Goal: Task Accomplishment & Management: Manage account settings

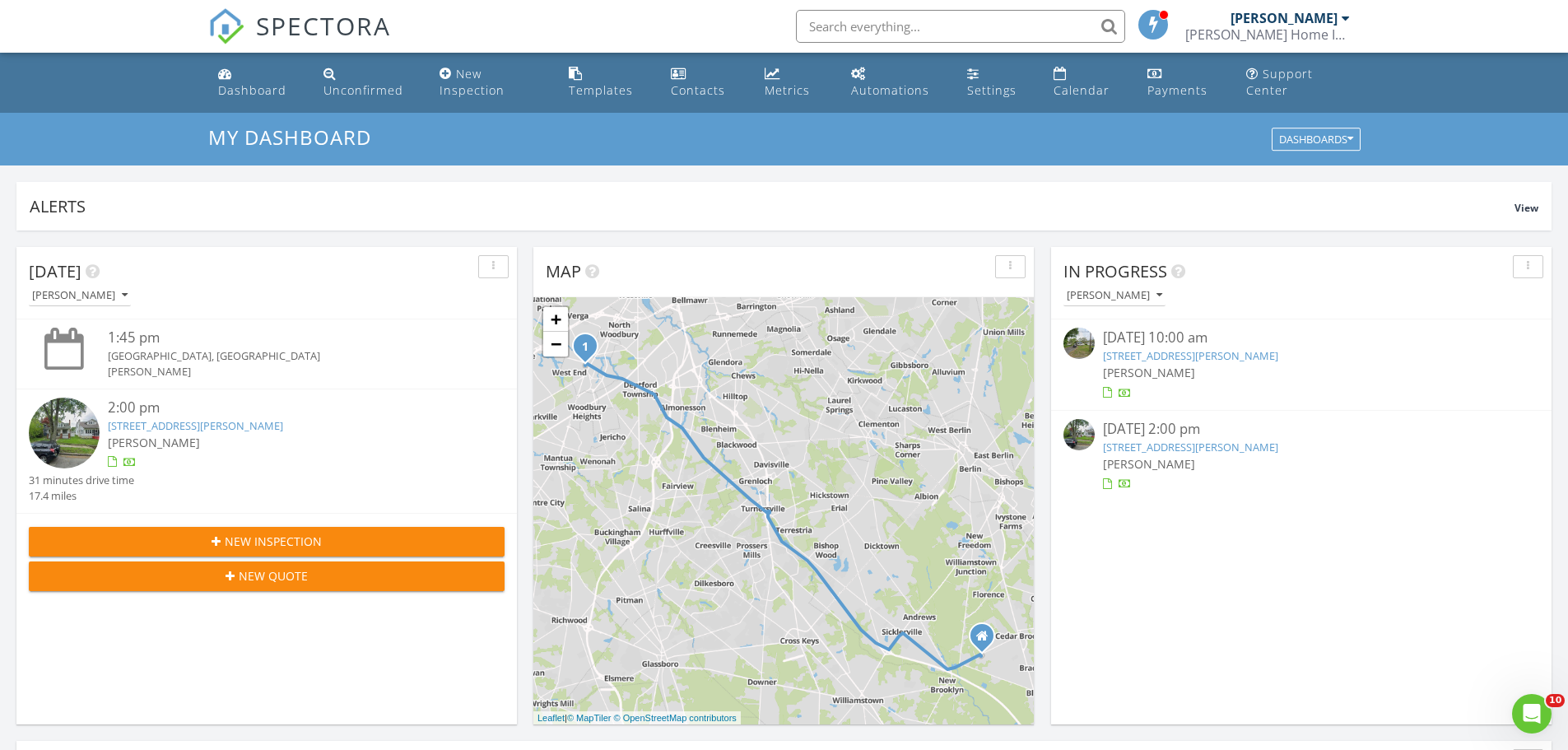
click at [1081, 342] on img at bounding box center [1079, 343] width 31 height 31
click at [1087, 338] on img at bounding box center [1079, 343] width 31 height 31
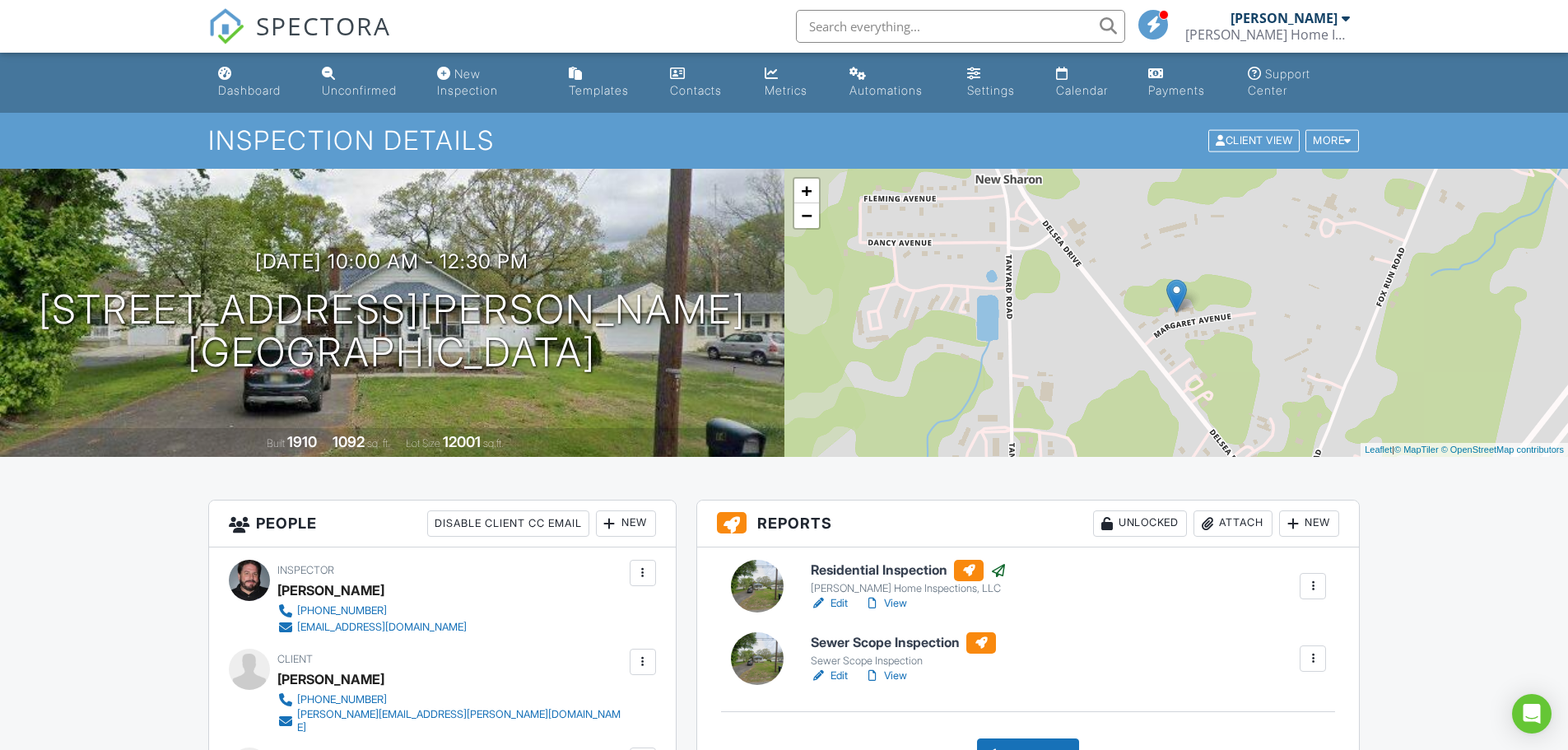
click at [763, 649] on div at bounding box center [757, 658] width 53 height 53
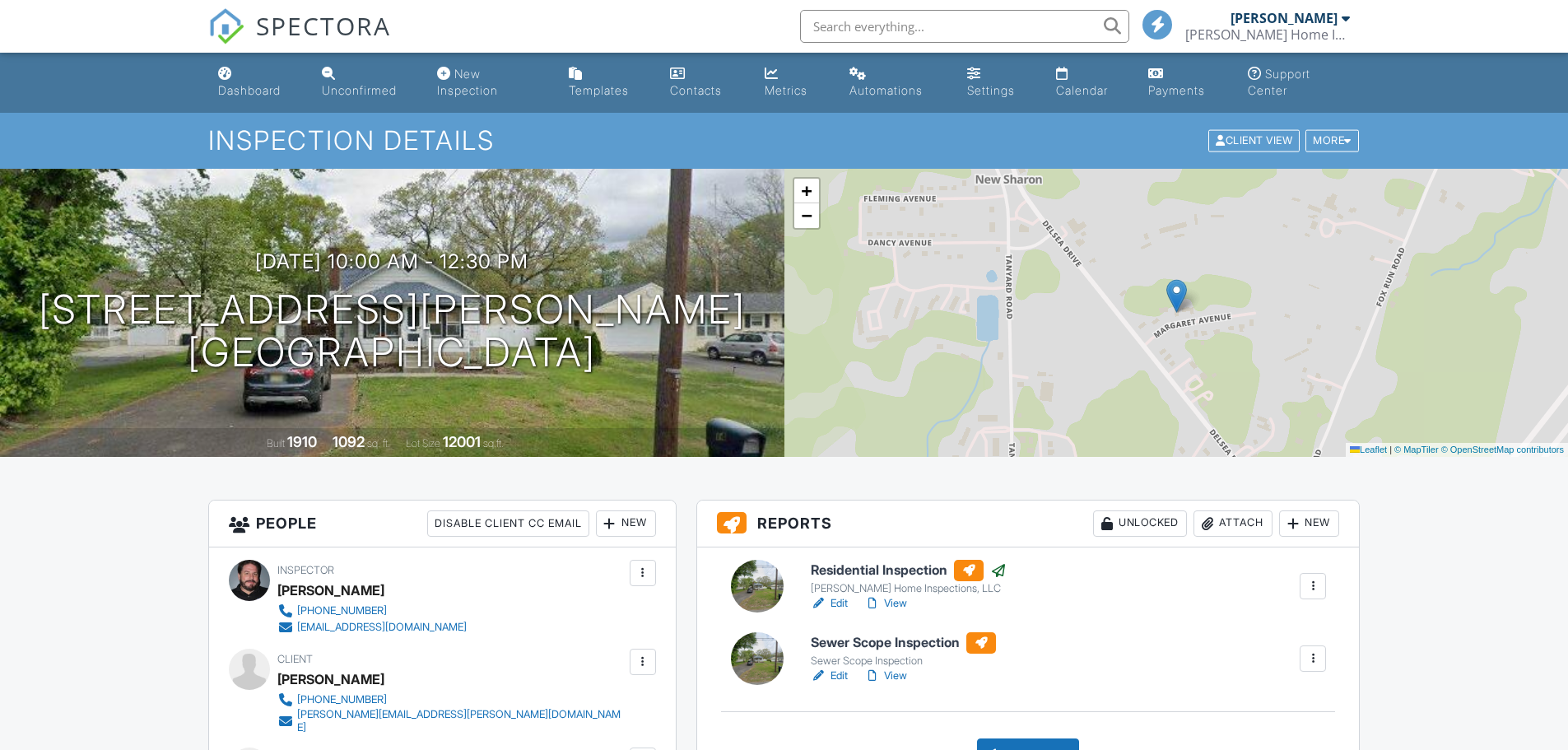
click at [746, 632] on div at bounding box center [757, 658] width 53 height 53
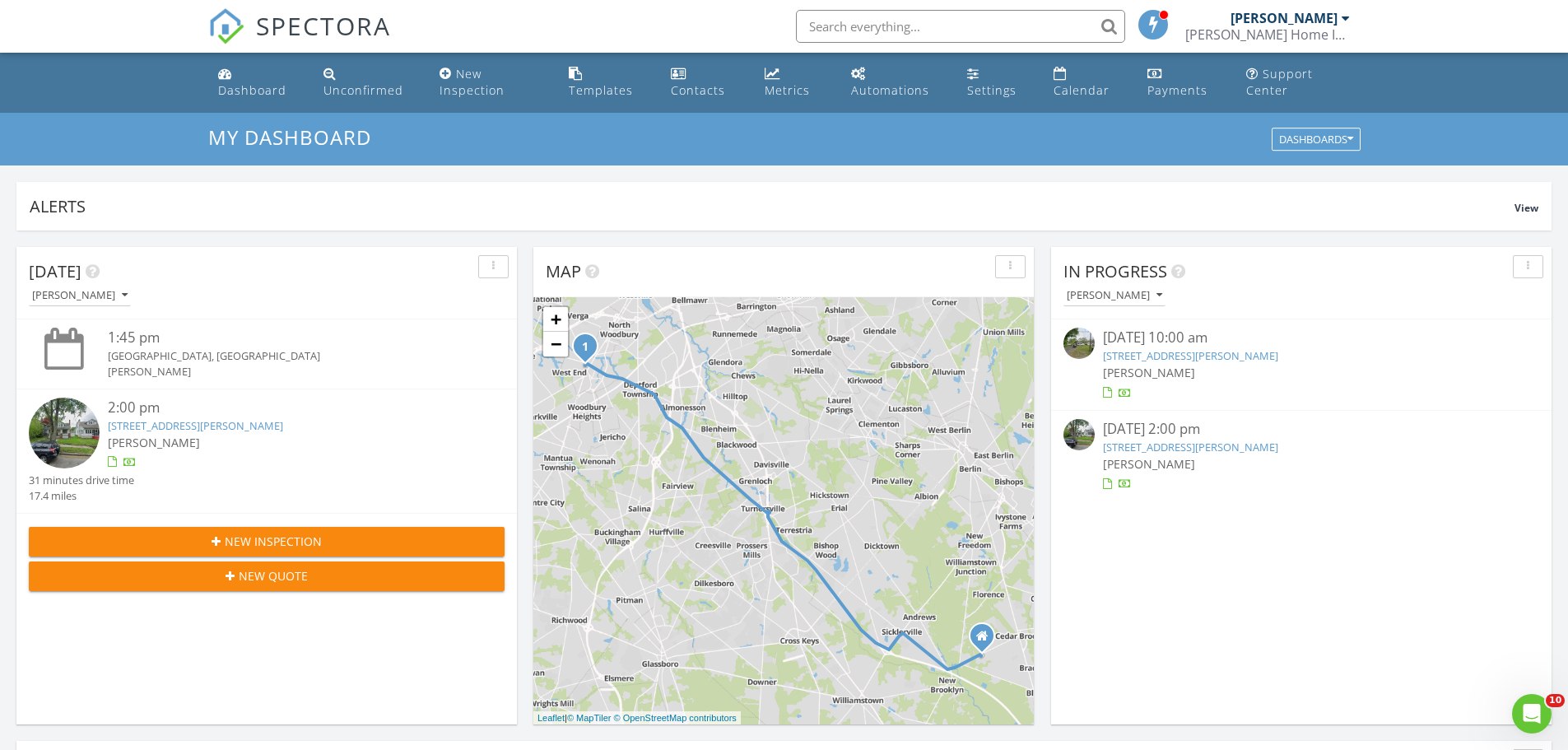
click at [1075, 338] on img at bounding box center [1079, 343] width 31 height 31
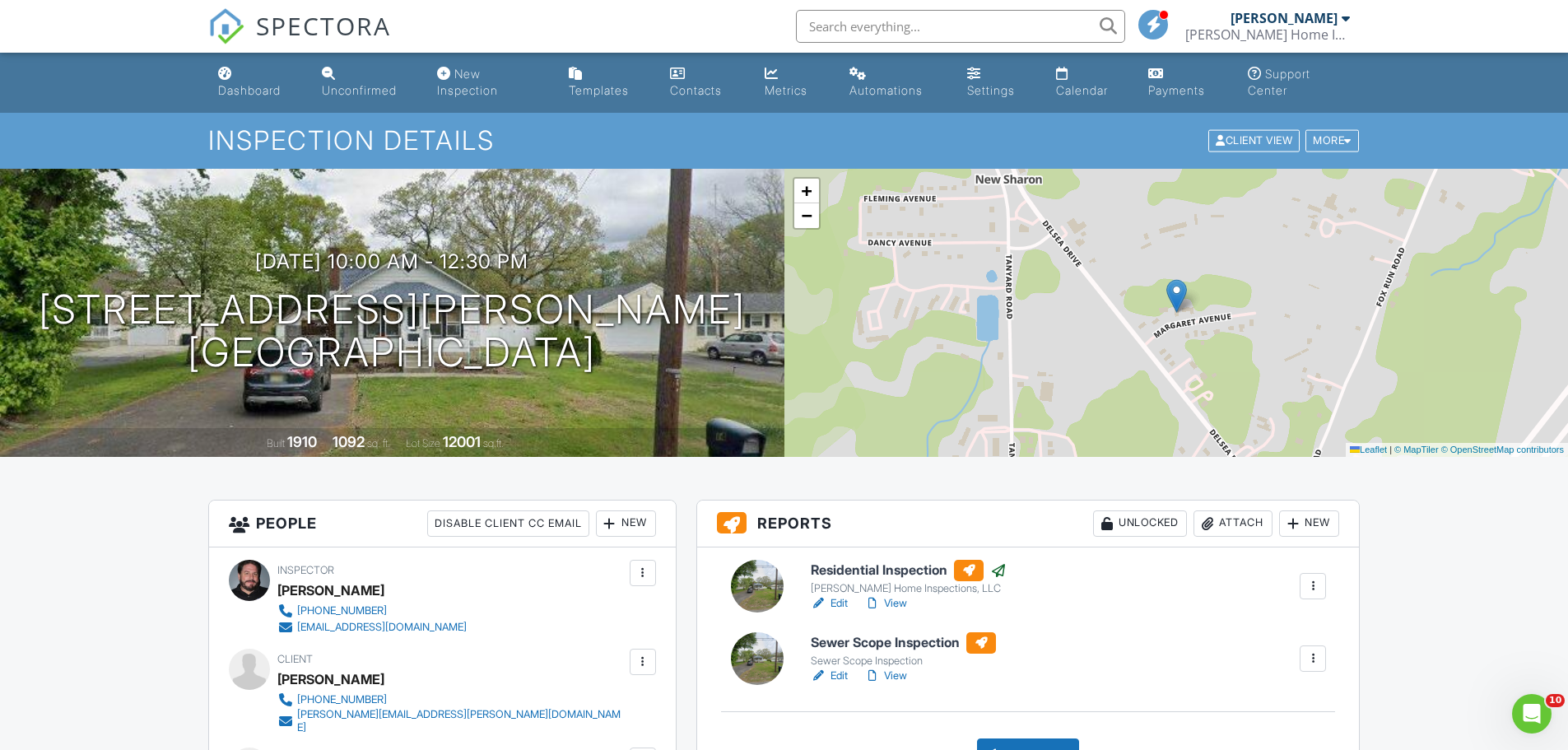
click at [768, 579] on div at bounding box center [757, 586] width 53 height 53
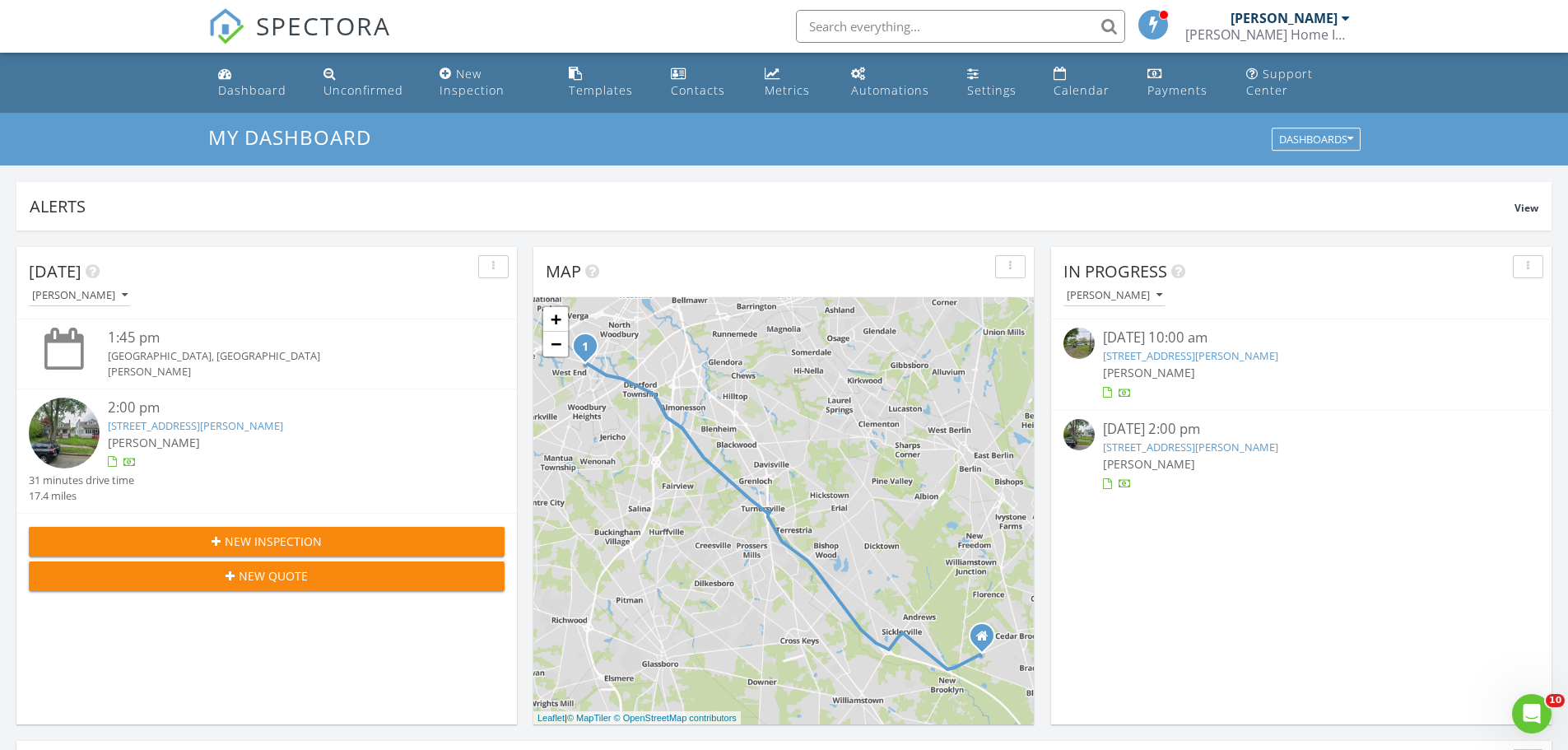
scroll to position [1523, 1594]
click at [1077, 339] on img at bounding box center [1079, 343] width 31 height 31
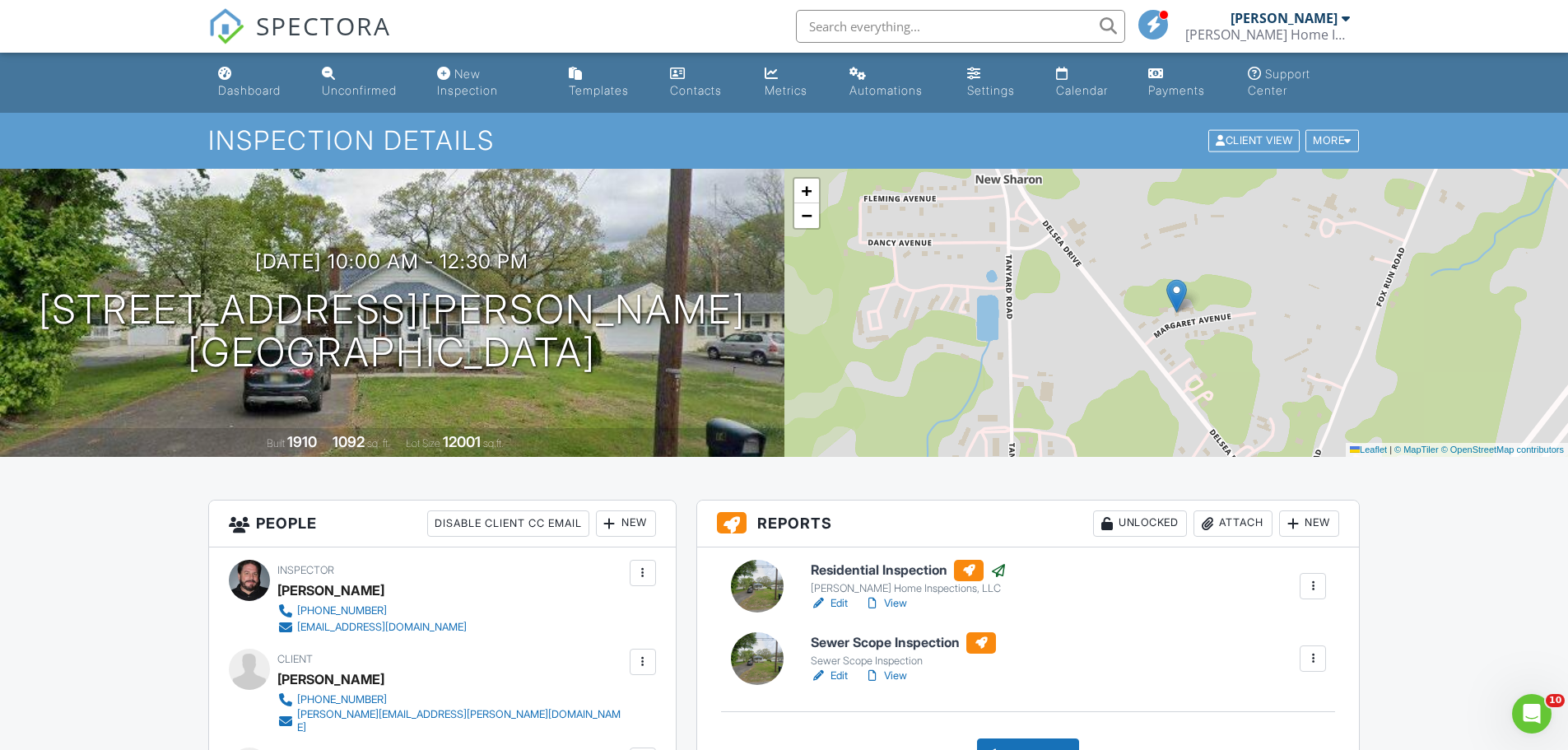
click at [761, 649] on div at bounding box center [757, 658] width 53 height 53
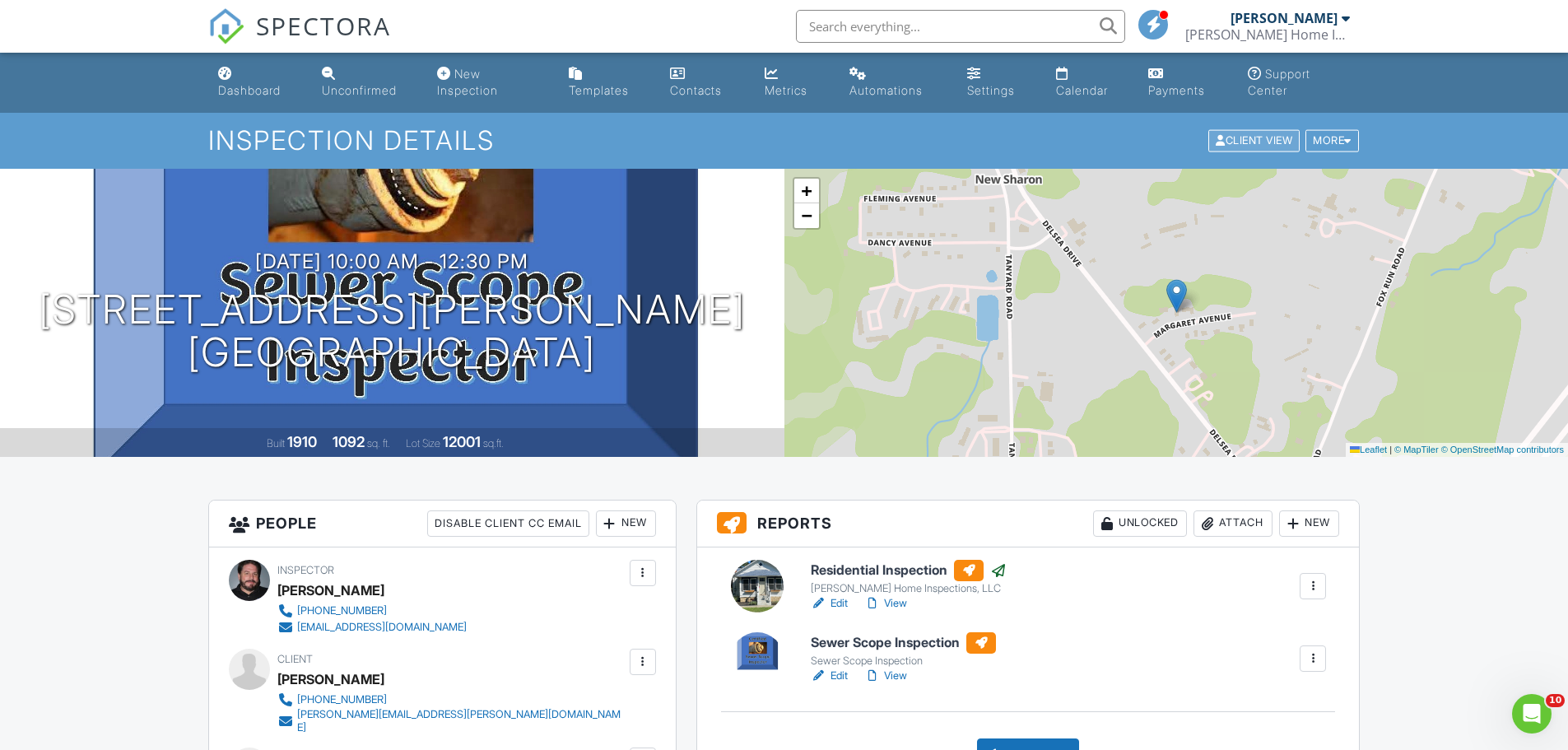
click at [1253, 140] on div "Client View" at bounding box center [1254, 141] width 91 height 22
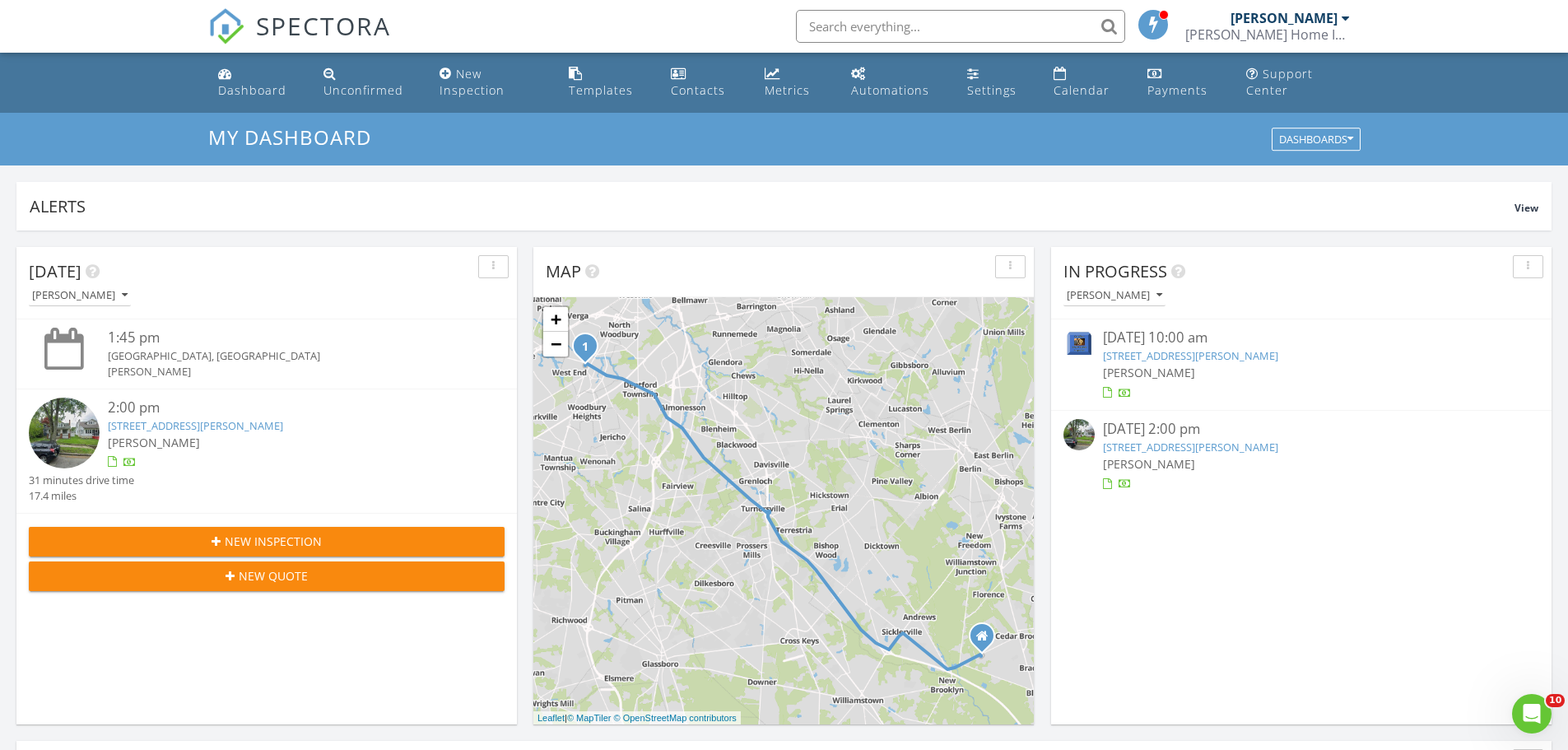
click at [1079, 342] on img at bounding box center [1079, 347] width 31 height 40
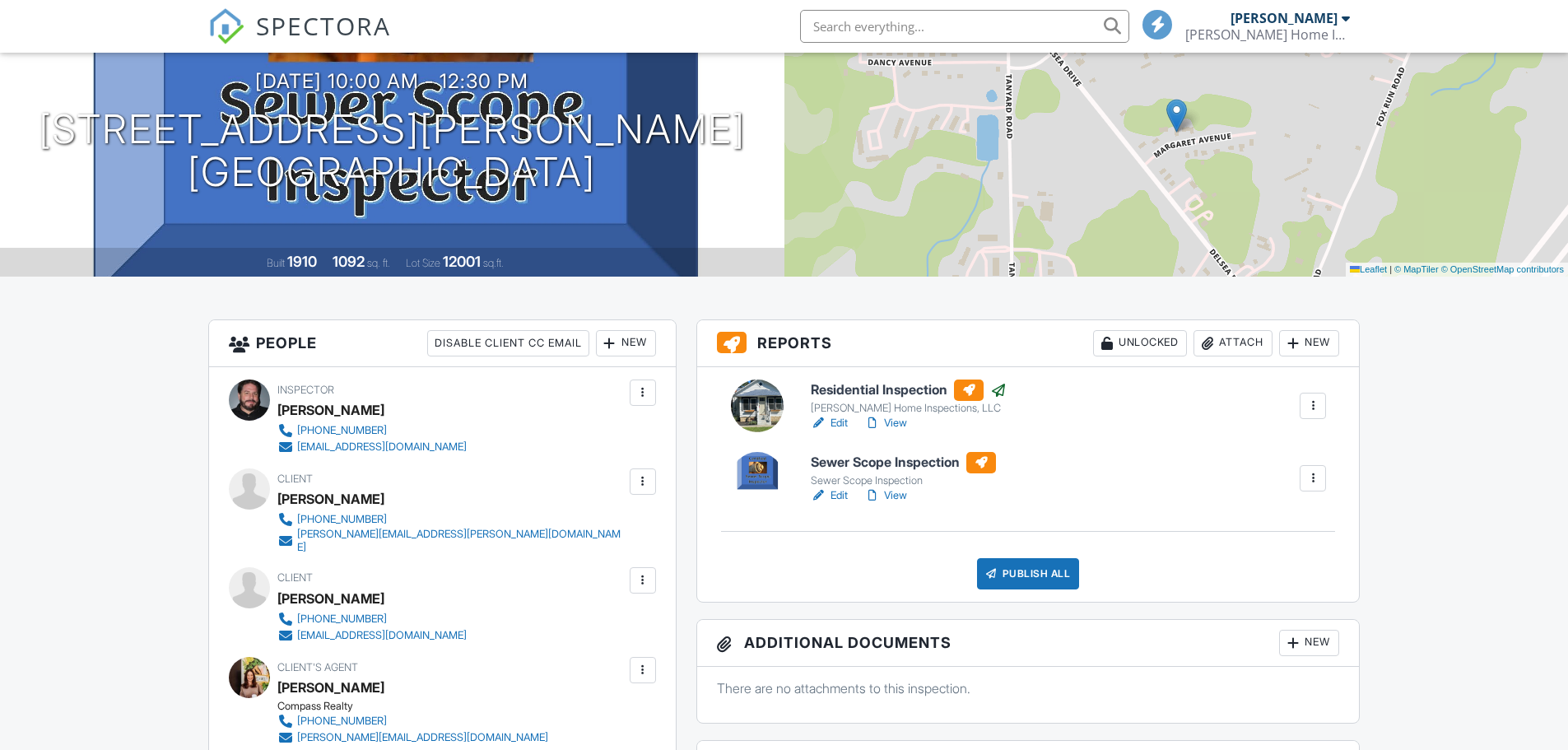
scroll to position [329, 0]
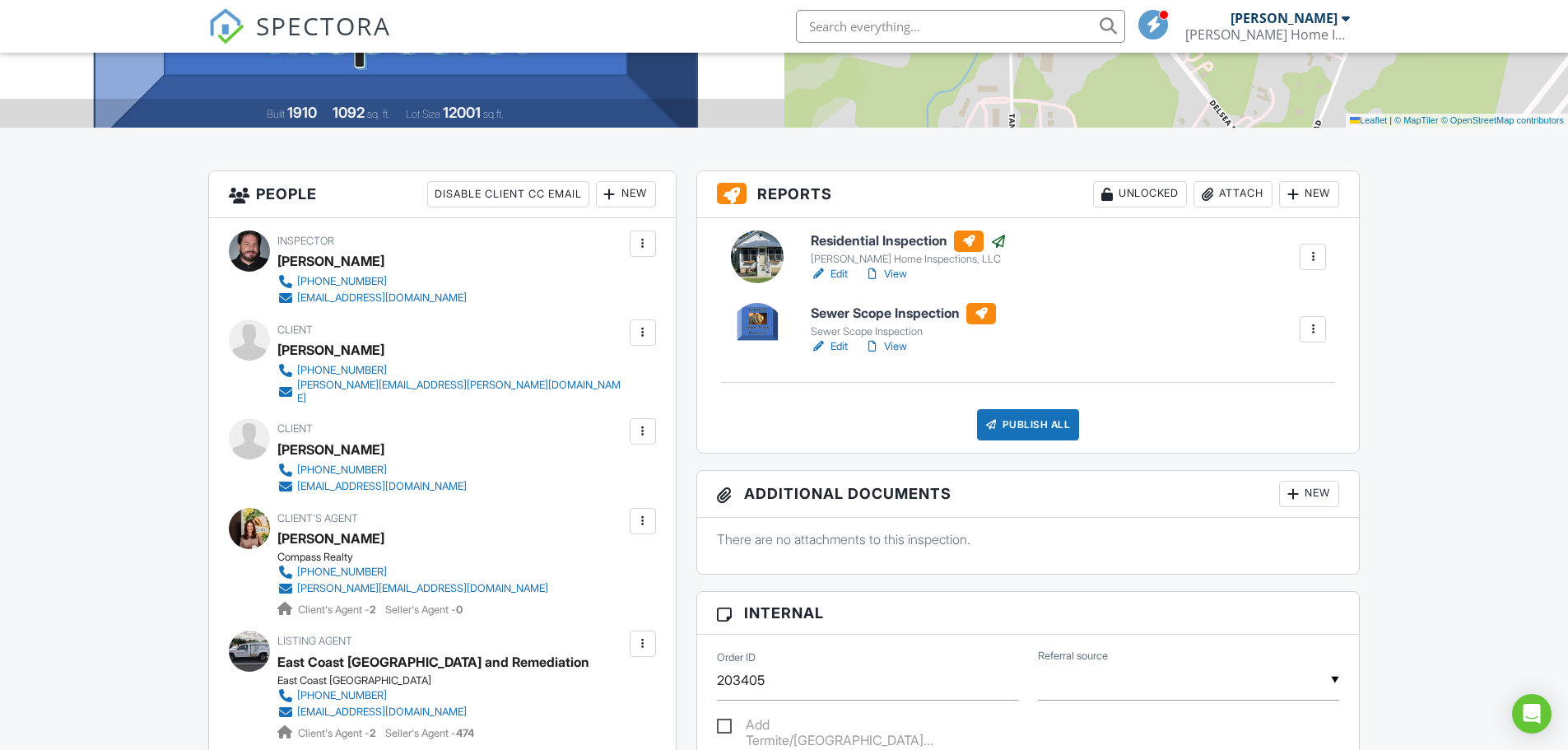
click at [757, 315] on div at bounding box center [757, 329] width 53 height 53
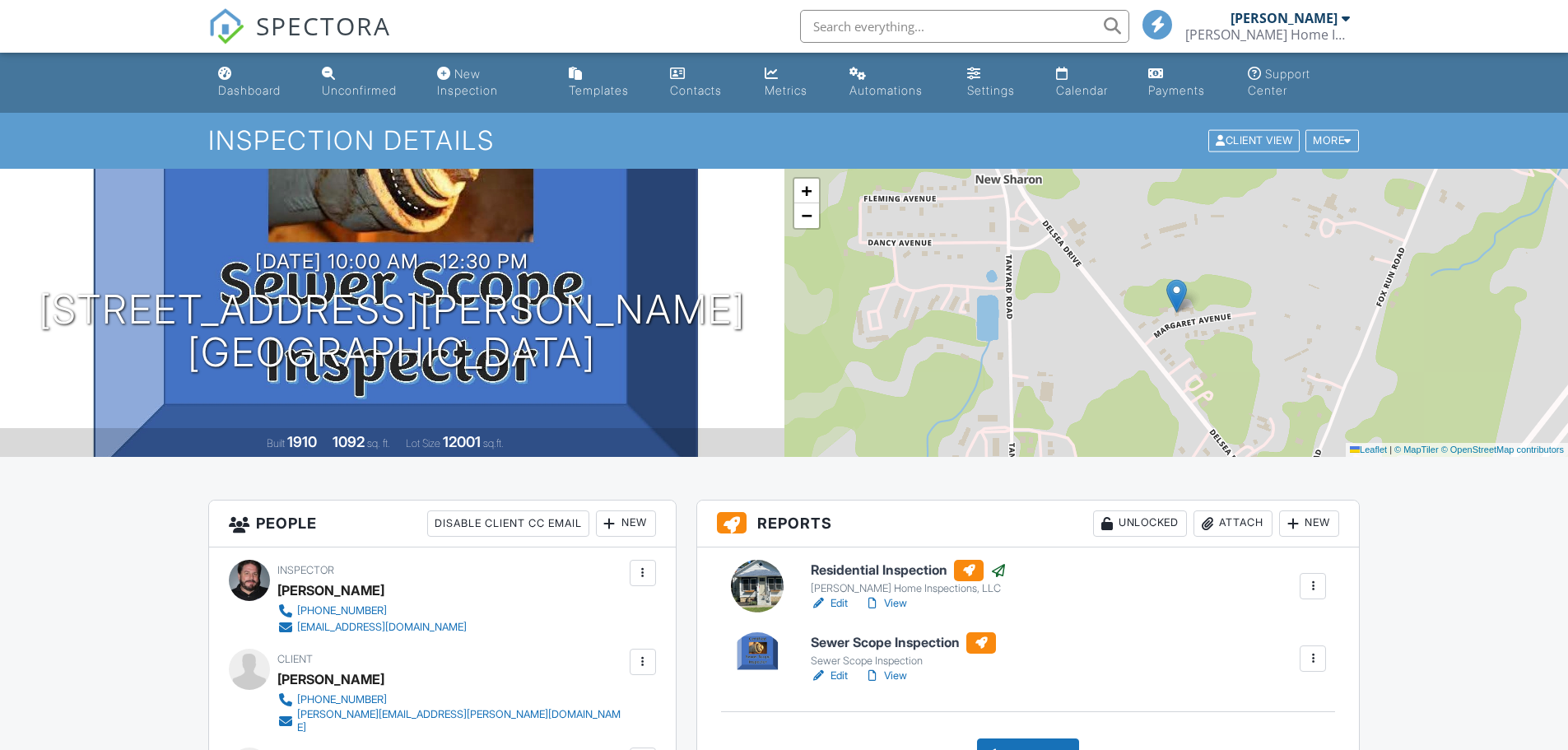
click at [760, 655] on div at bounding box center [757, 658] width 53 height 53
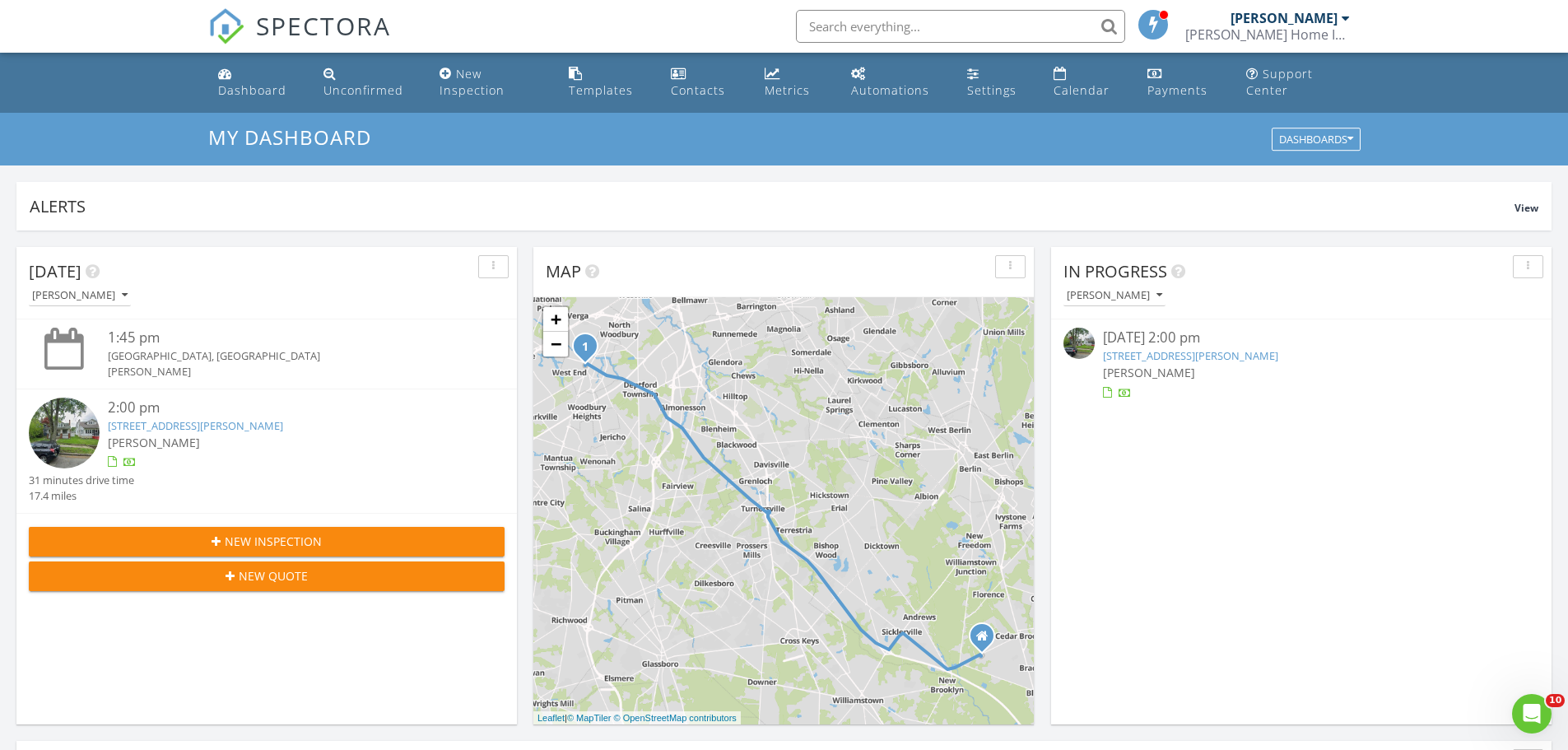
click at [917, 31] on input "text" at bounding box center [960, 26] width 329 height 33
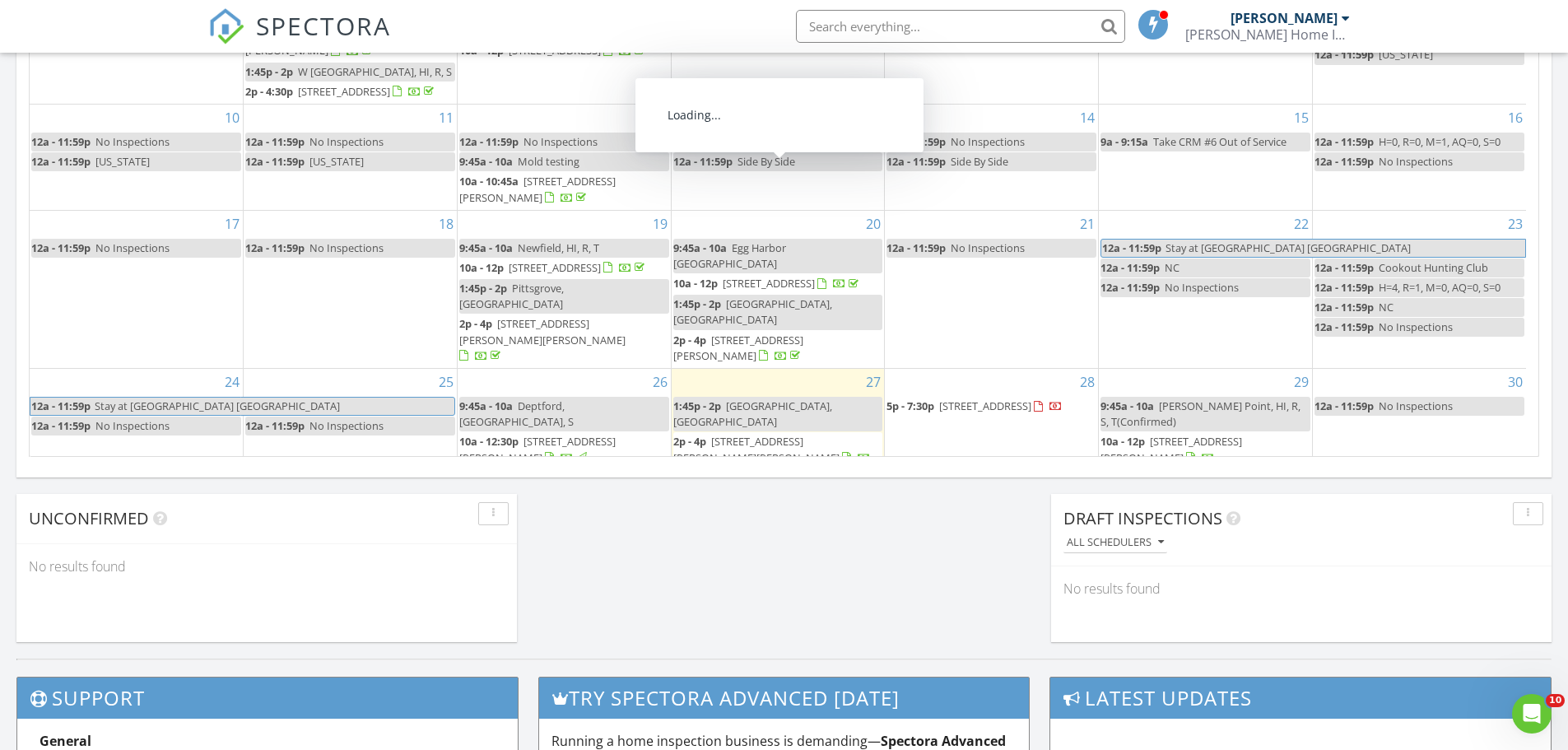
scroll to position [204, 0]
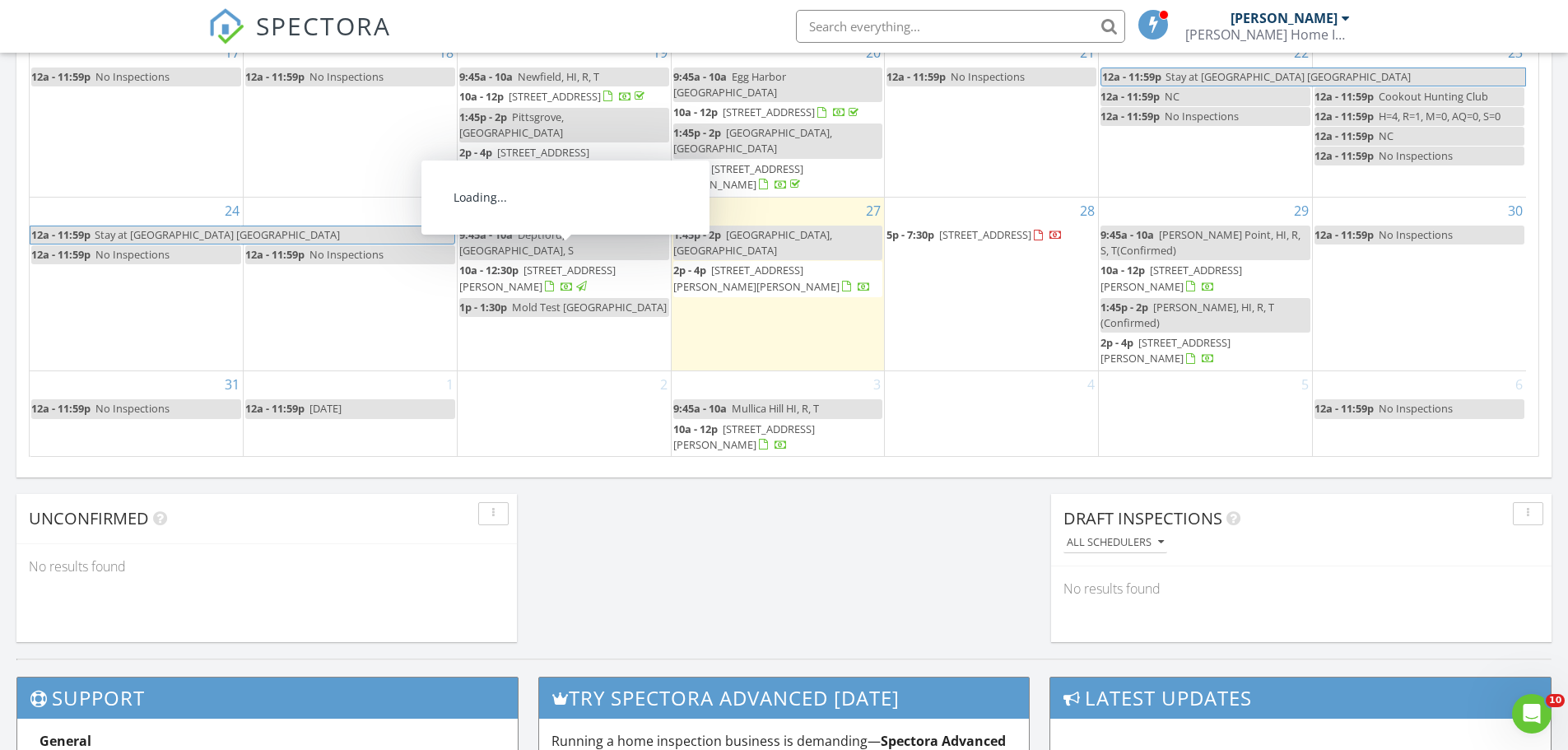
click at [561, 262] on span "14 Margaret Ave, Deptford 08080" at bounding box center [537, 278] width 156 height 30
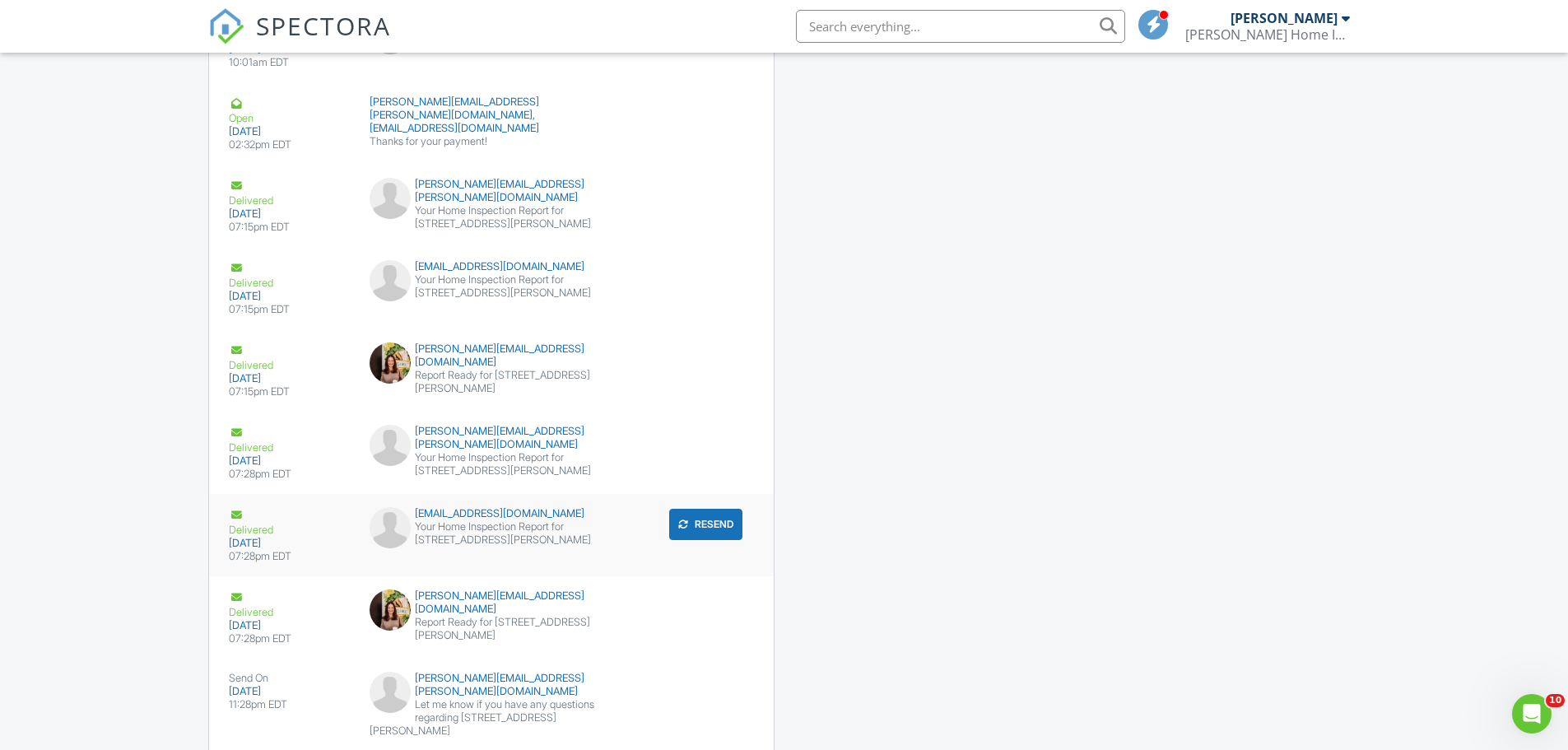
scroll to position [3046, 0]
